Goal: Information Seeking & Learning: Learn about a topic

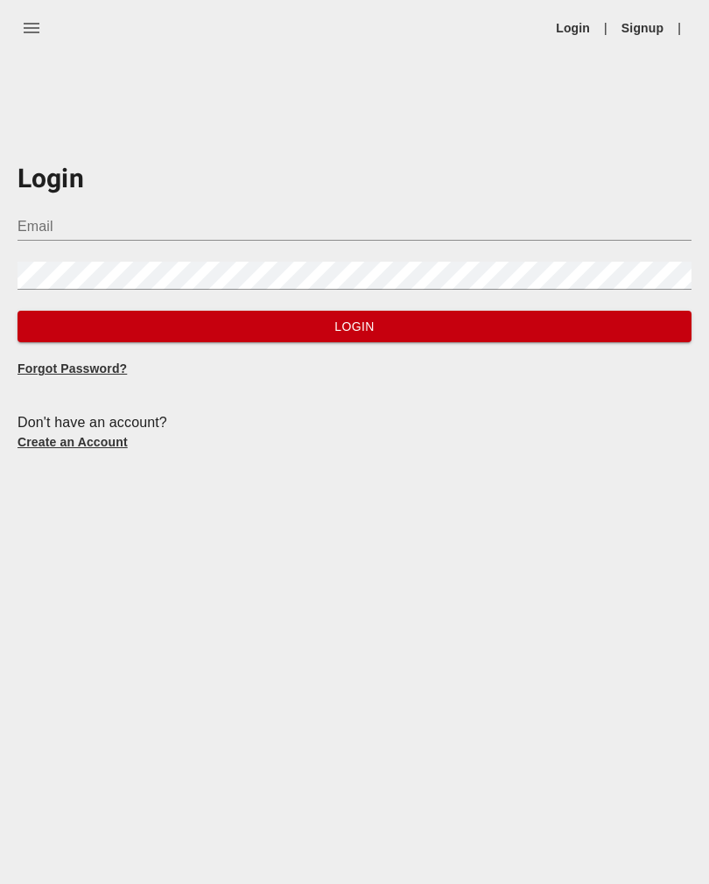
click at [48, 226] on input "Email" at bounding box center [355, 227] width 674 height 28
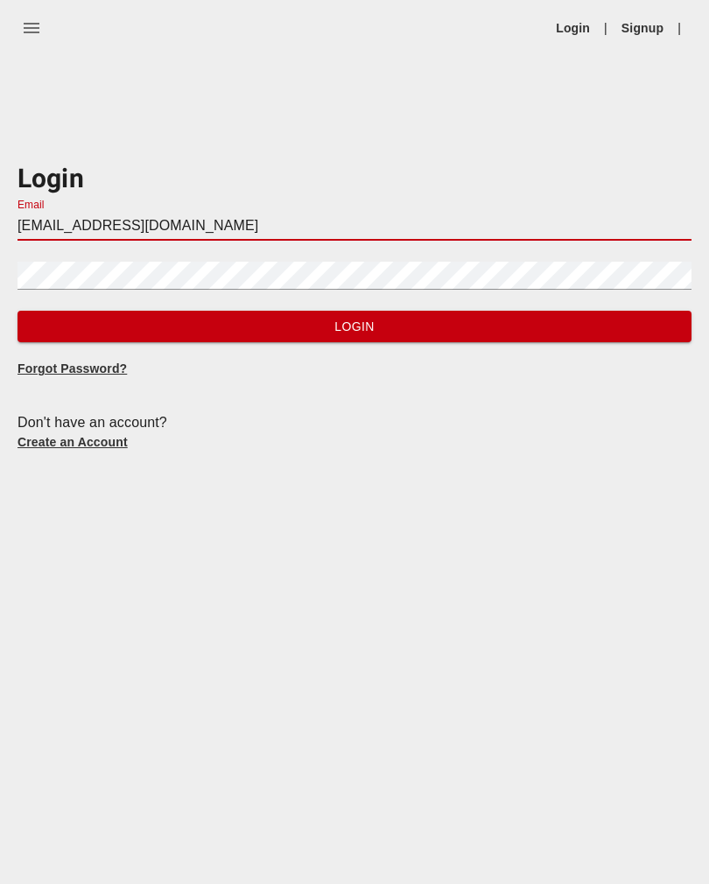
type input "[EMAIL_ADDRESS][DOMAIN_NAME]"
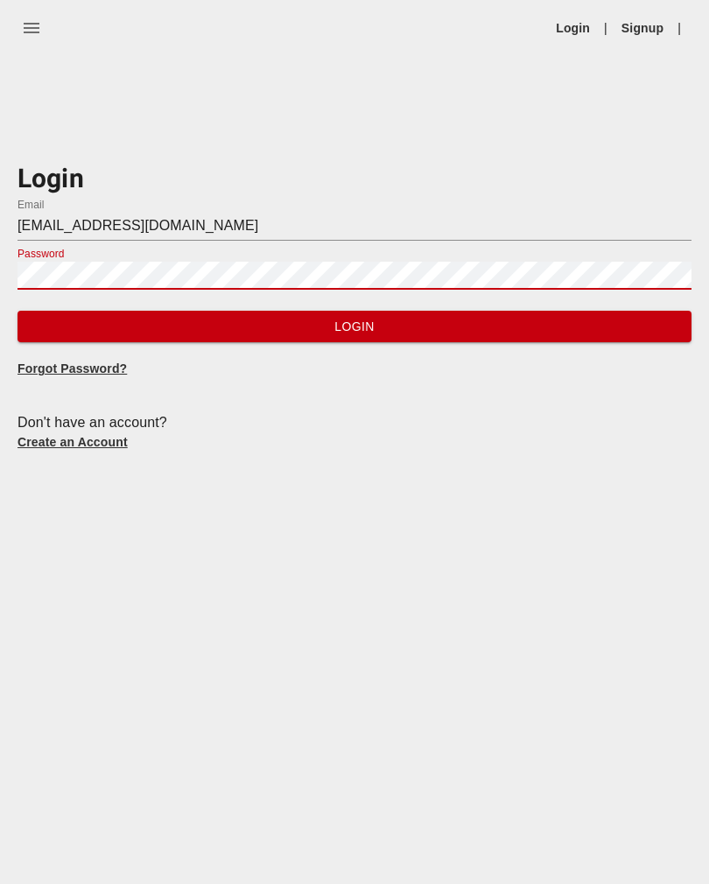
click at [36, 312] on button "Login" at bounding box center [355, 327] width 674 height 32
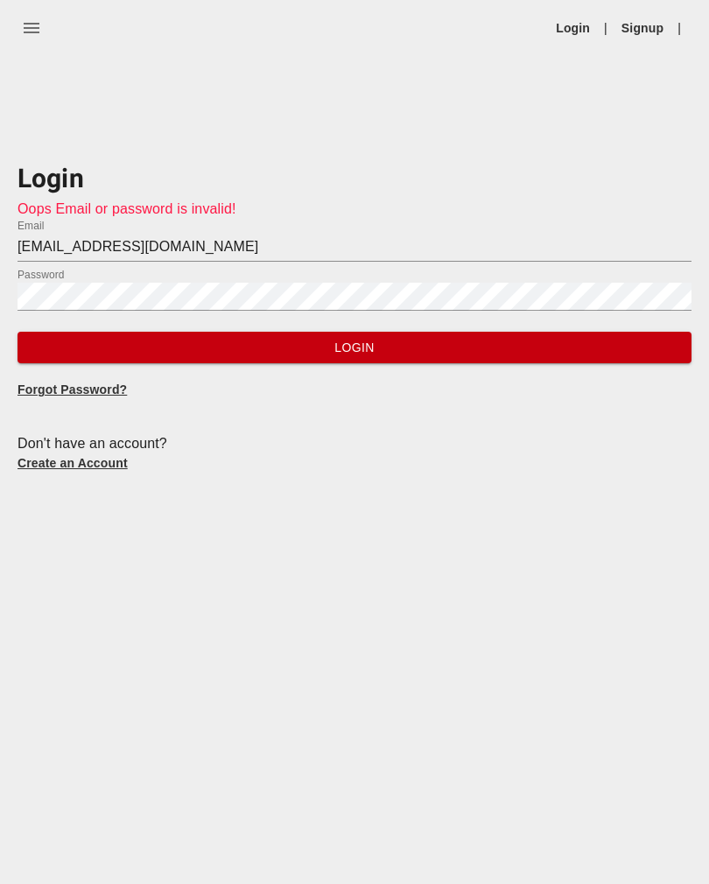
click at [53, 323] on form "Login Oops Email or password is invalid! Email [EMAIL_ADDRESS][DOMAIN_NAME] Pas…" at bounding box center [355, 262] width 674 height 202
click at [54, 337] on span "Login" at bounding box center [355, 348] width 646 height 22
click at [50, 344] on span "Login" at bounding box center [355, 348] width 646 height 22
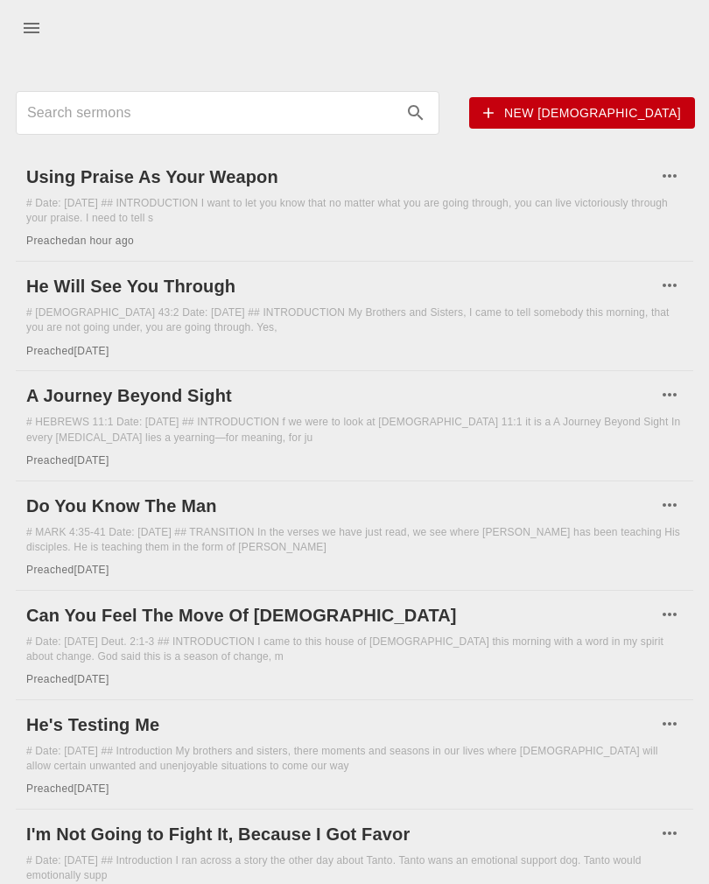
click at [40, 164] on h6 "Using Praise As Your Weapon" at bounding box center [341, 177] width 630 height 28
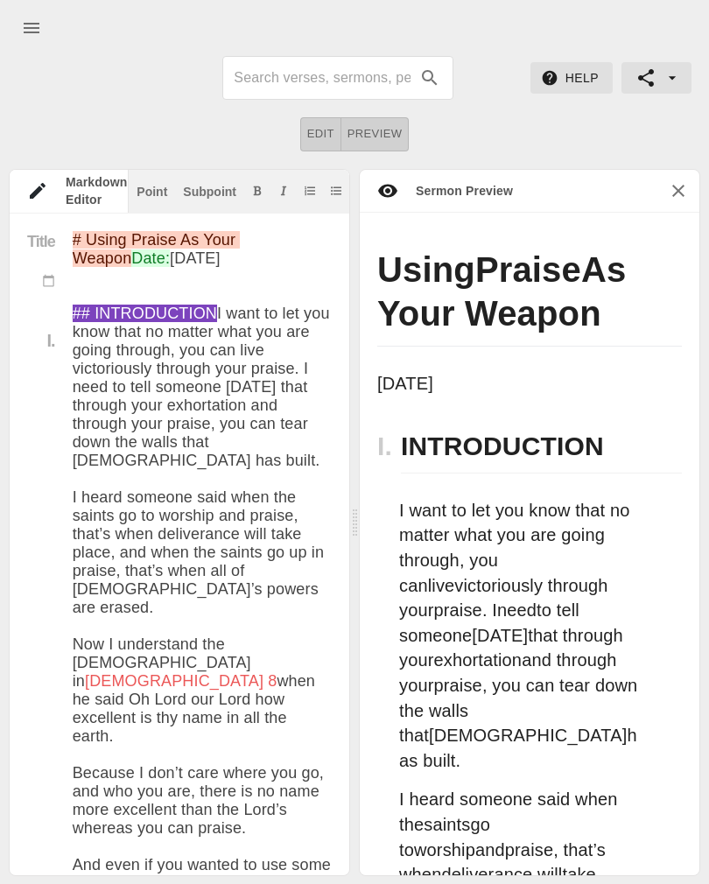
click at [473, 242] on div "Using Praise As Your Weapon" at bounding box center [530, 297] width 340 height 134
click at [382, 145] on button "Preview" at bounding box center [375, 134] width 68 height 34
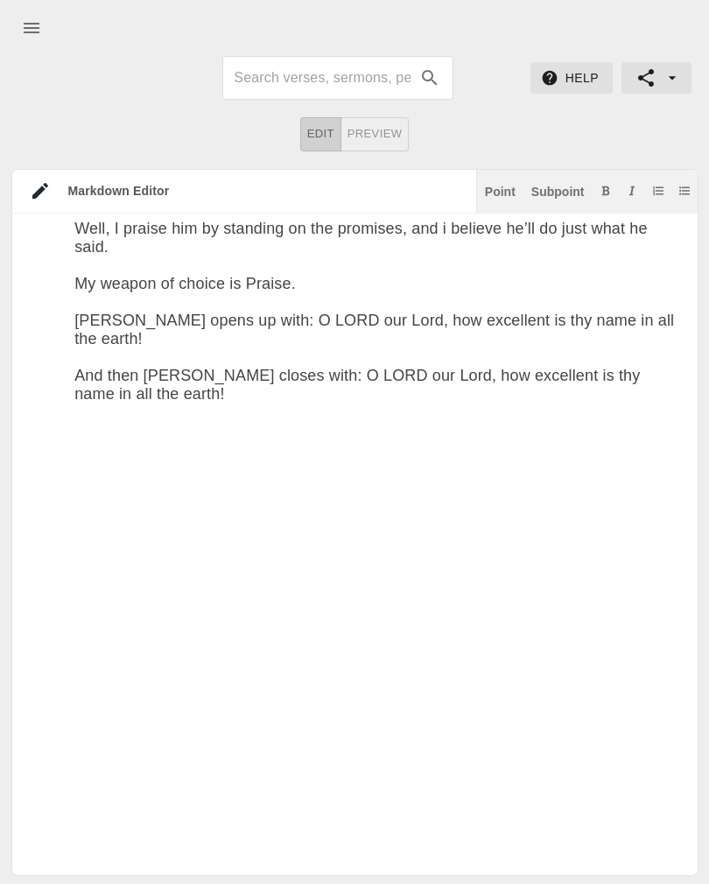
scroll to position [5031, 0]
